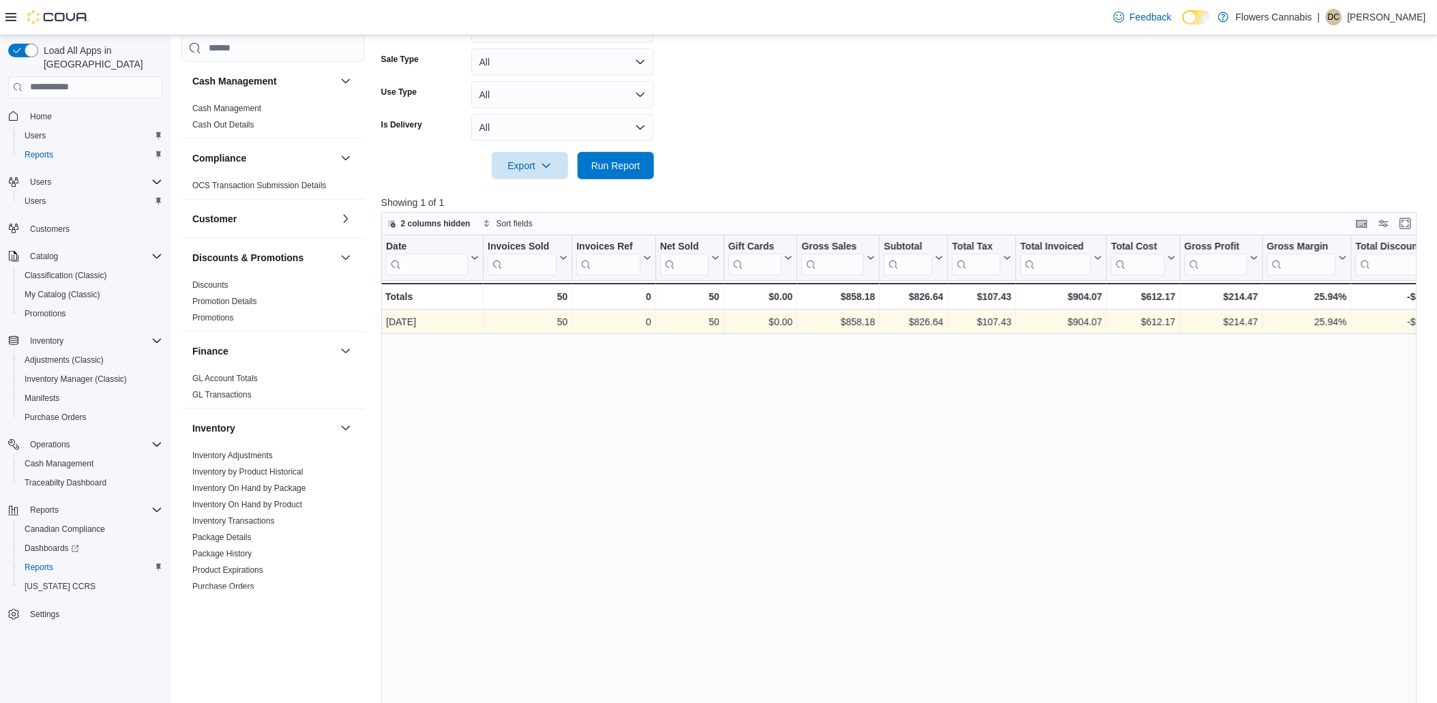
scroll to position [303, 0]
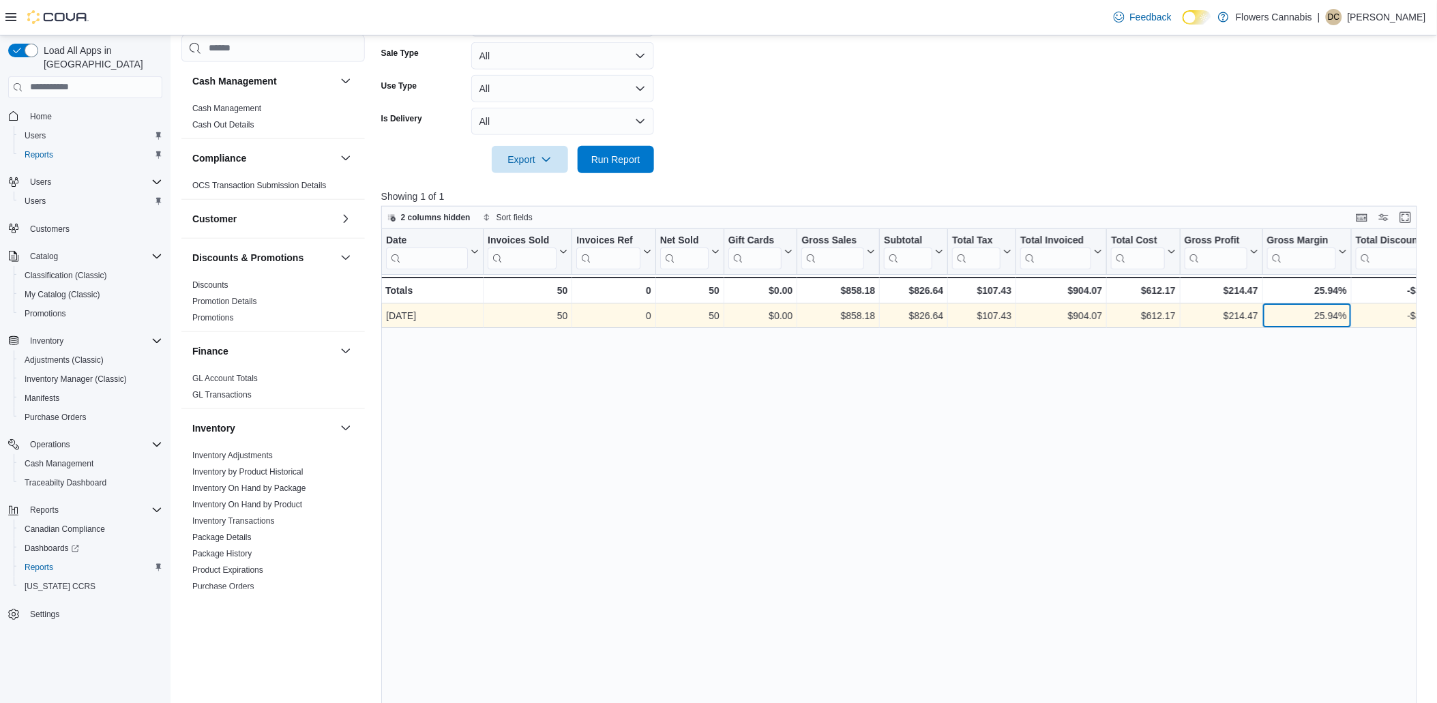
click at [1302, 312] on div "25.94%" at bounding box center [1307, 316] width 80 height 16
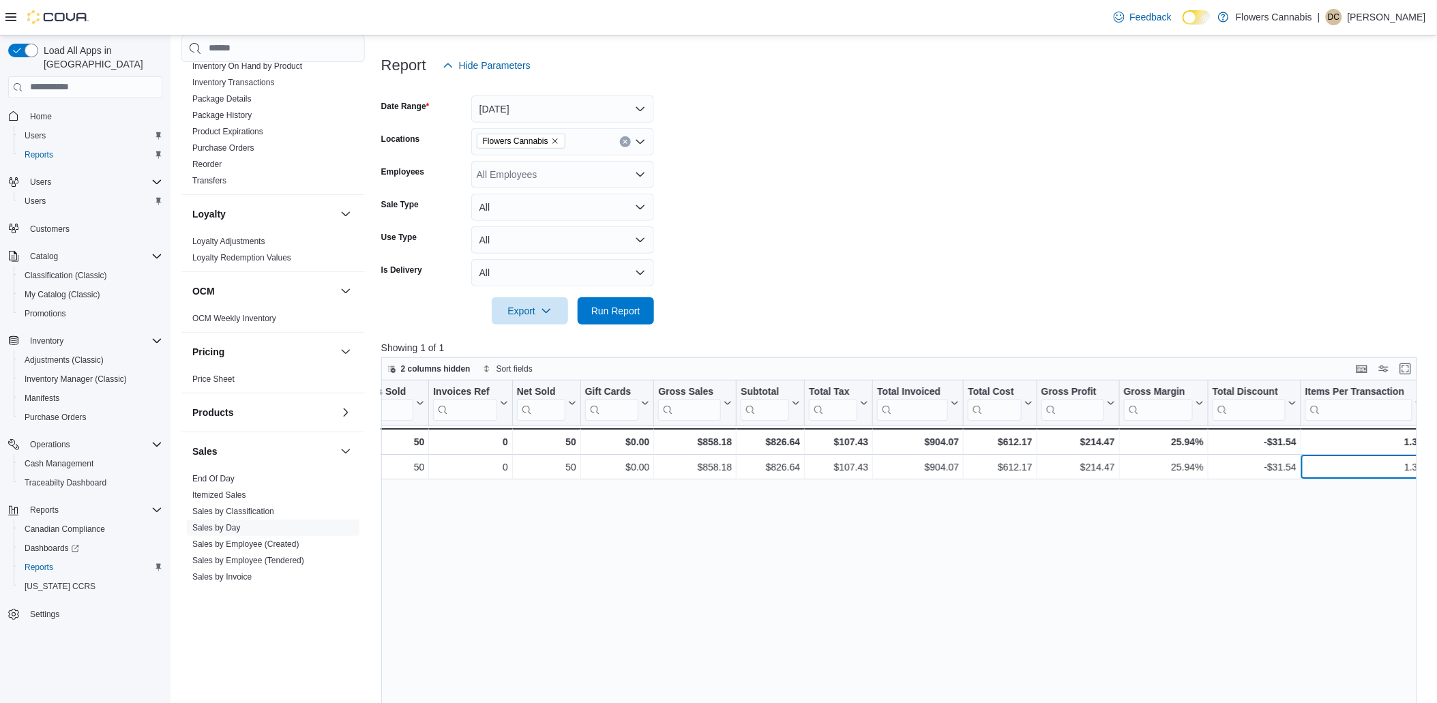
scroll to position [605, 0]
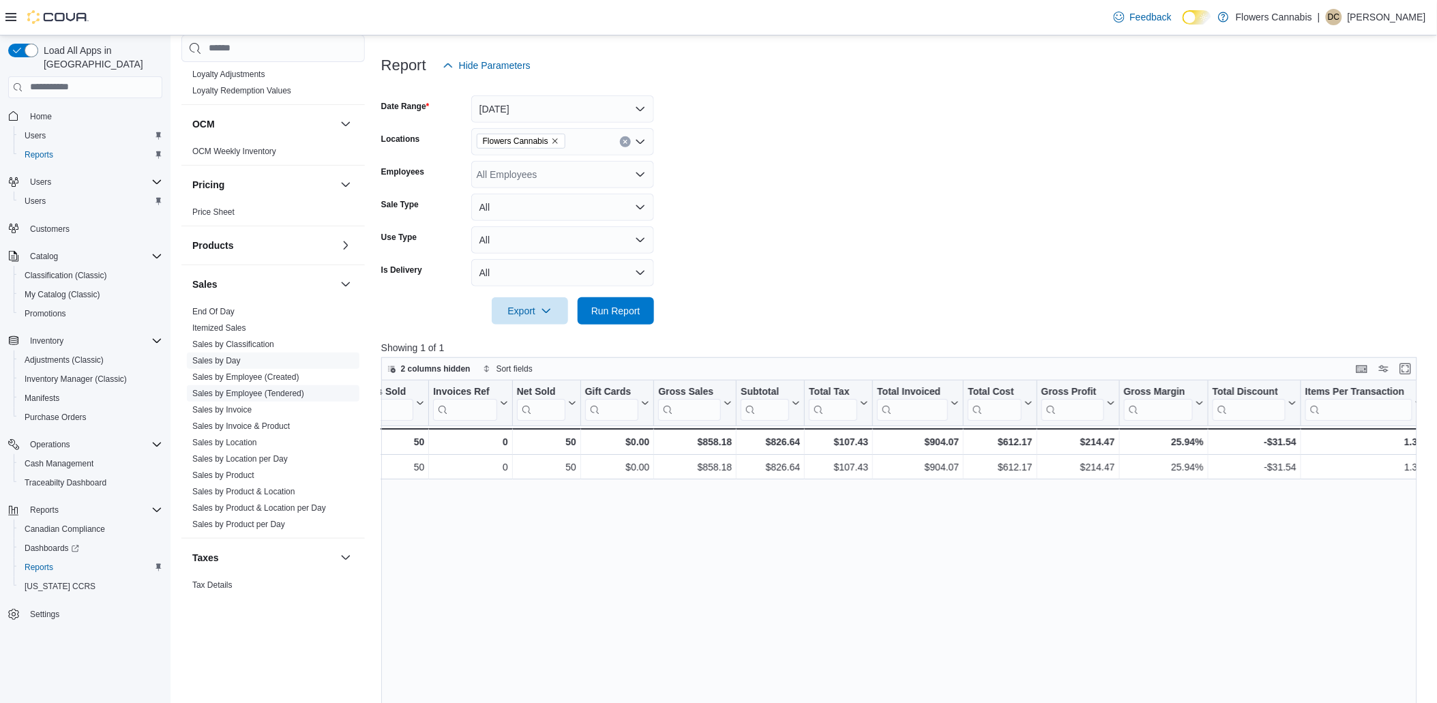
click at [266, 398] on span "Sales by Employee (Tendered)" at bounding box center [273, 393] width 173 height 16
click at [274, 391] on link "Sales by Employee (Tendered)" at bounding box center [248, 393] width 112 height 10
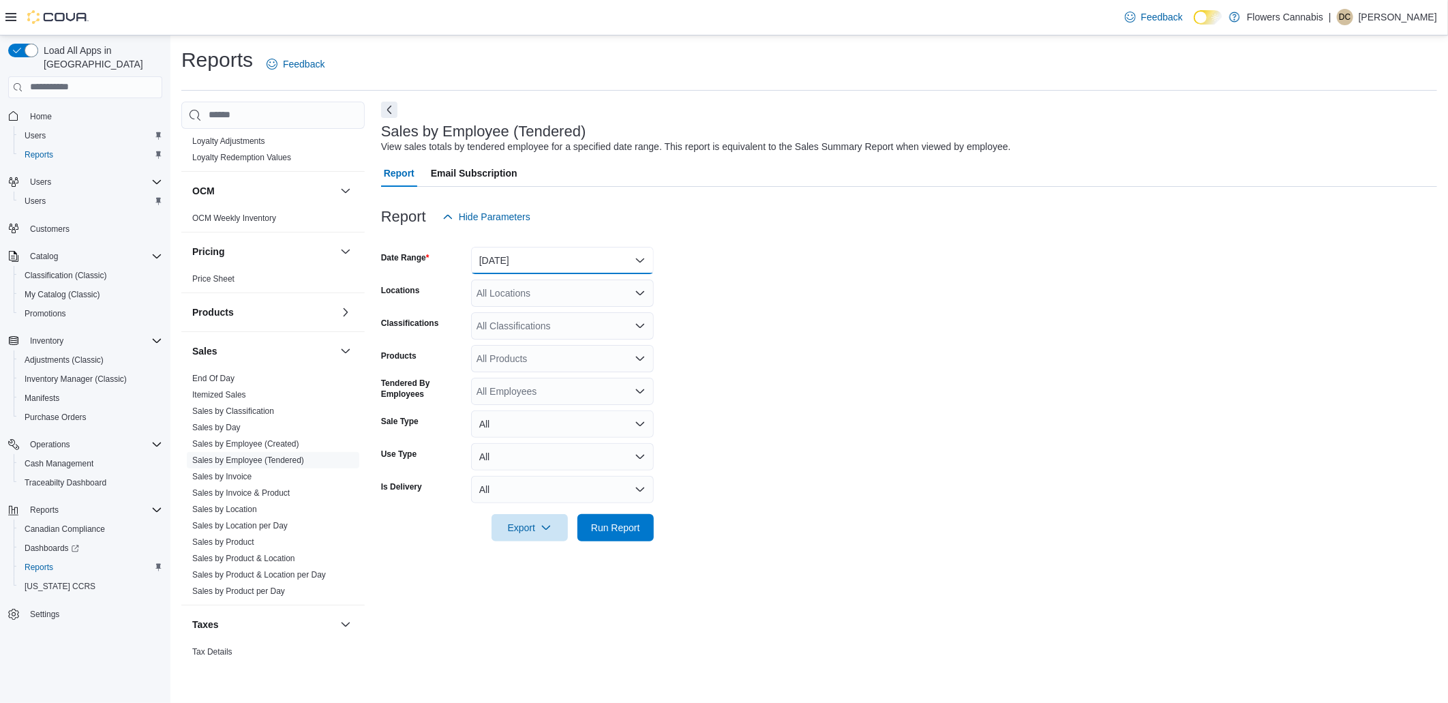
click at [575, 256] on button "[DATE]" at bounding box center [562, 260] width 183 height 27
click at [511, 316] on span "[DATE]" at bounding box center [570, 314] width 155 height 16
click at [601, 526] on span "Run Report" at bounding box center [615, 527] width 49 height 14
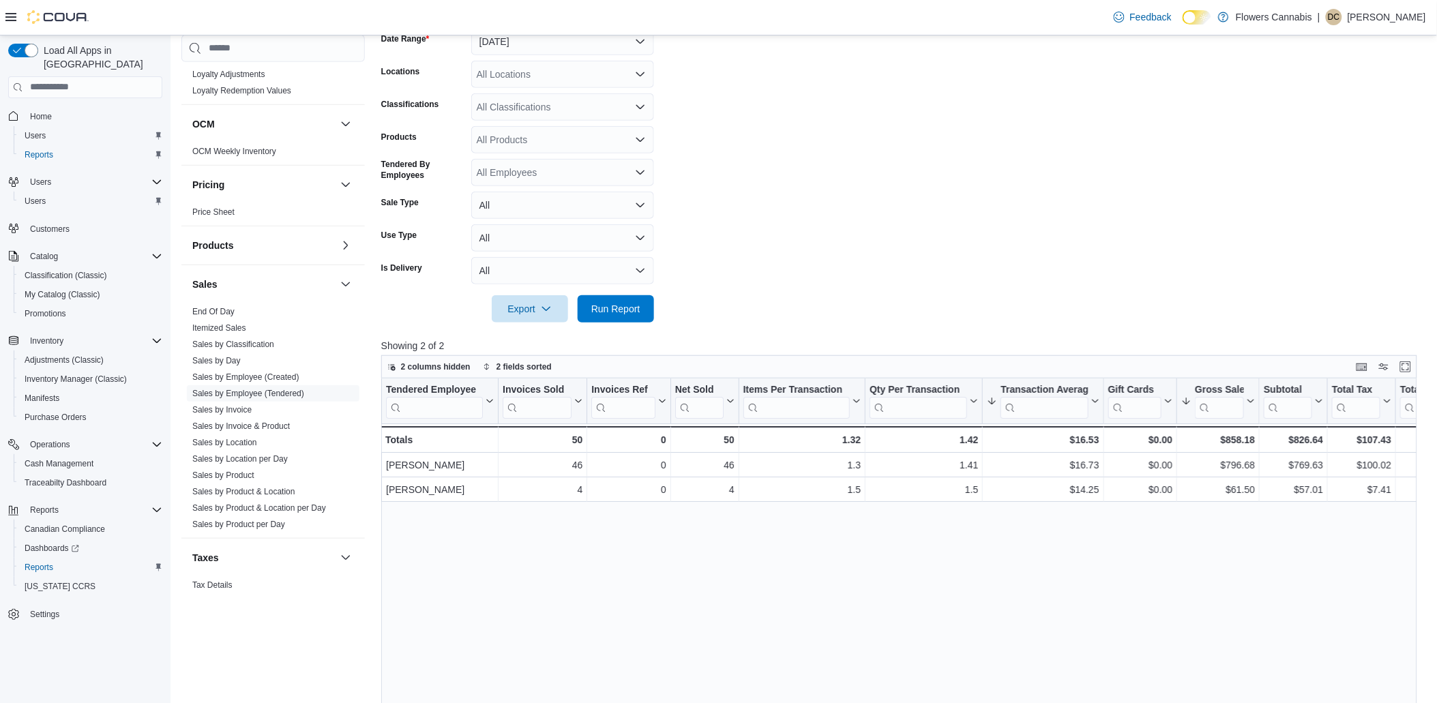
scroll to position [227, 0]
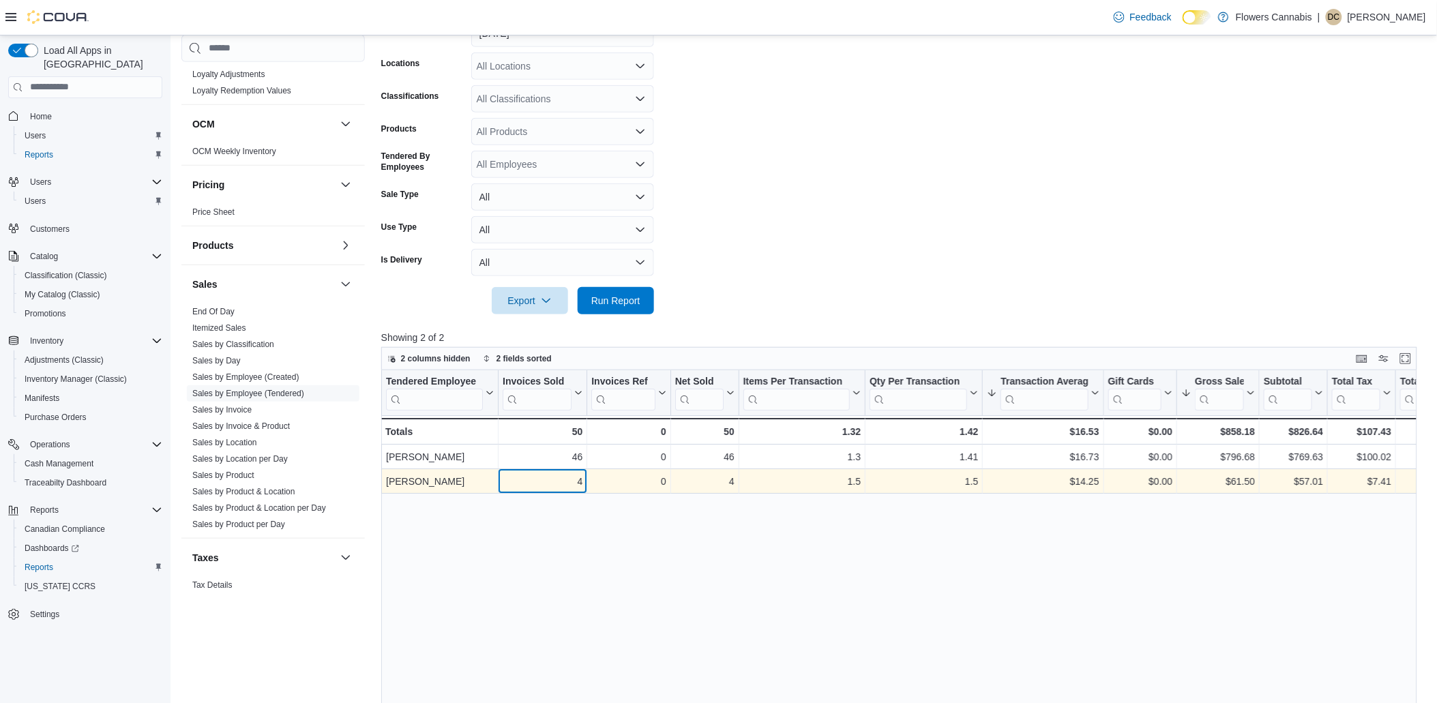
click at [569, 487] on div "4" at bounding box center [543, 481] width 80 height 16
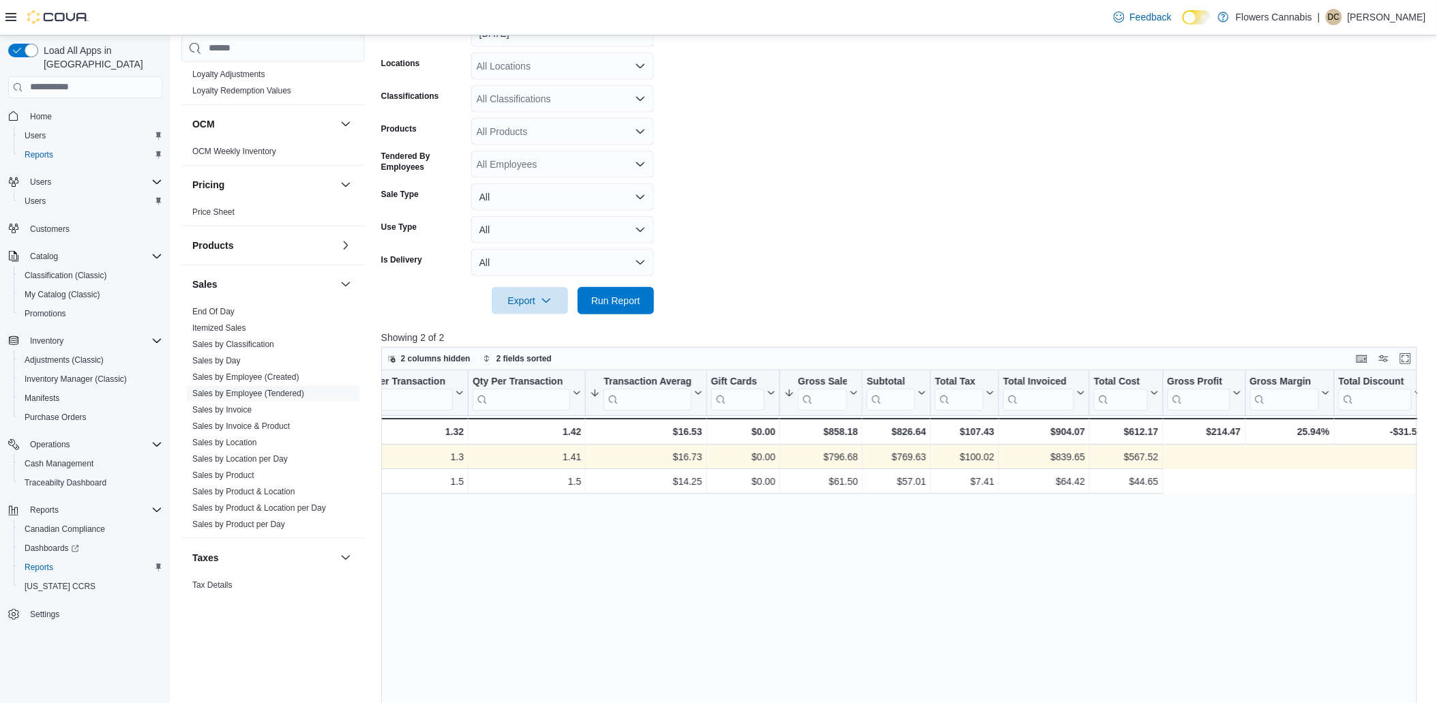
scroll to position [0, 0]
